Goal: Information Seeking & Learning: Understand process/instructions

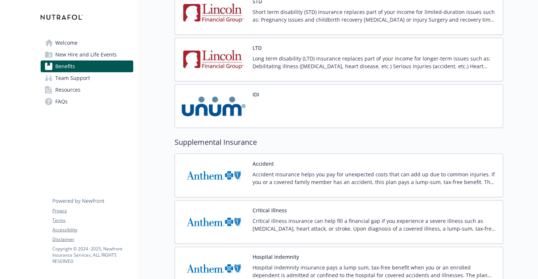
scroll to position [742, 0]
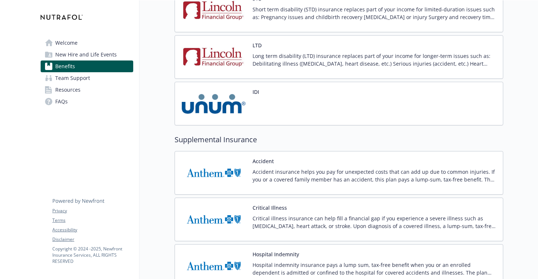
click at [228, 108] on img at bounding box center [214, 103] width 66 height 31
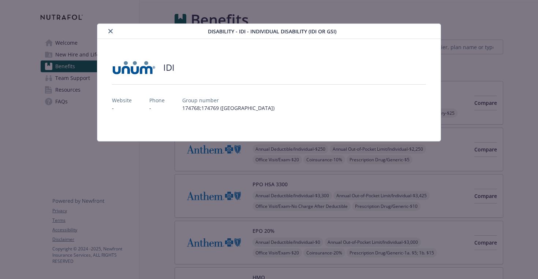
scroll to position [742, 0]
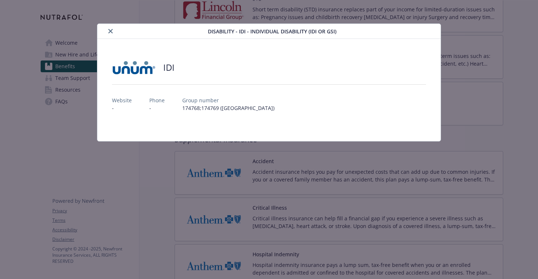
click at [112, 31] on icon "close" at bounding box center [110, 31] width 4 height 4
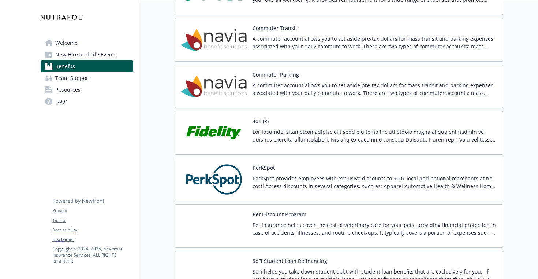
scroll to position [1270, 0]
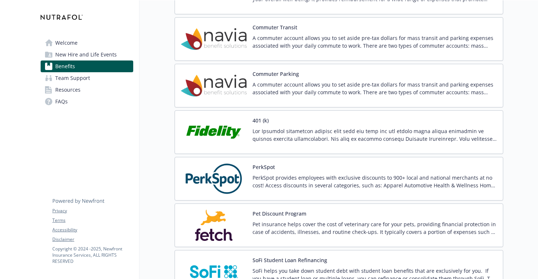
click at [277, 187] on p "PerkSpot provides employees with exclusive discounts to 900+ local and national…" at bounding box center [375, 181] width 245 height 15
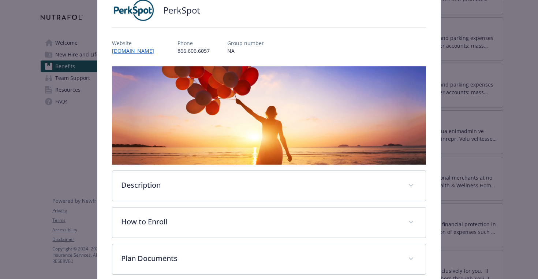
scroll to position [57, 0]
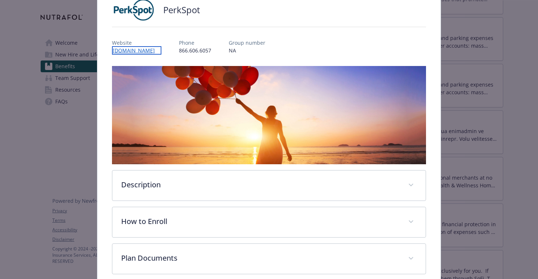
click at [155, 49] on link "[DOMAIN_NAME]" at bounding box center [136, 50] width 49 height 8
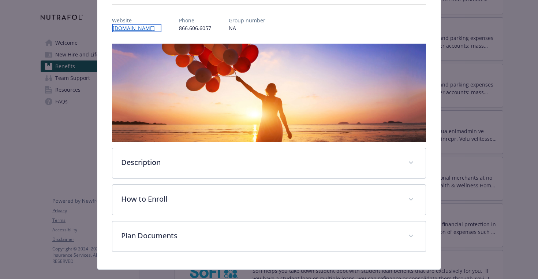
scroll to position [94, 0]
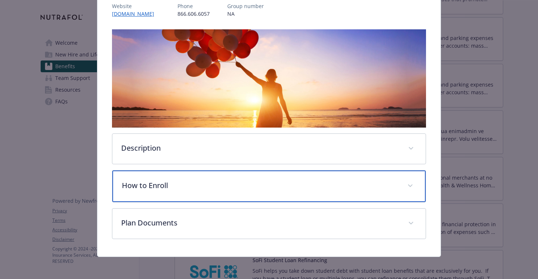
click at [201, 184] on p "How to Enroll" at bounding box center [260, 185] width 277 height 11
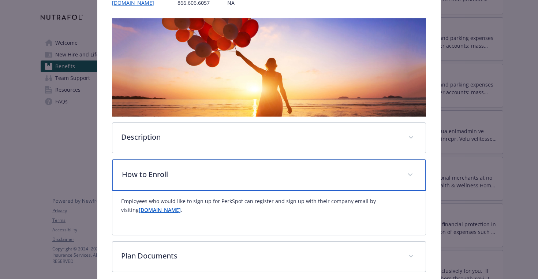
scroll to position [107, 0]
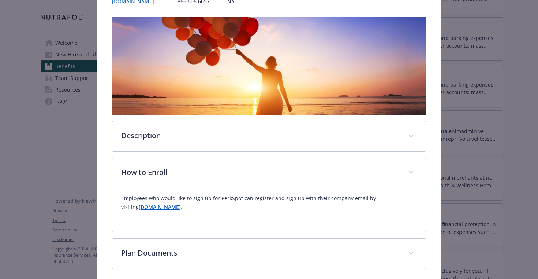
click at [181, 210] on strong "[DOMAIN_NAME]" at bounding box center [160, 206] width 42 height 7
